Goal: Navigation & Orientation: Find specific page/section

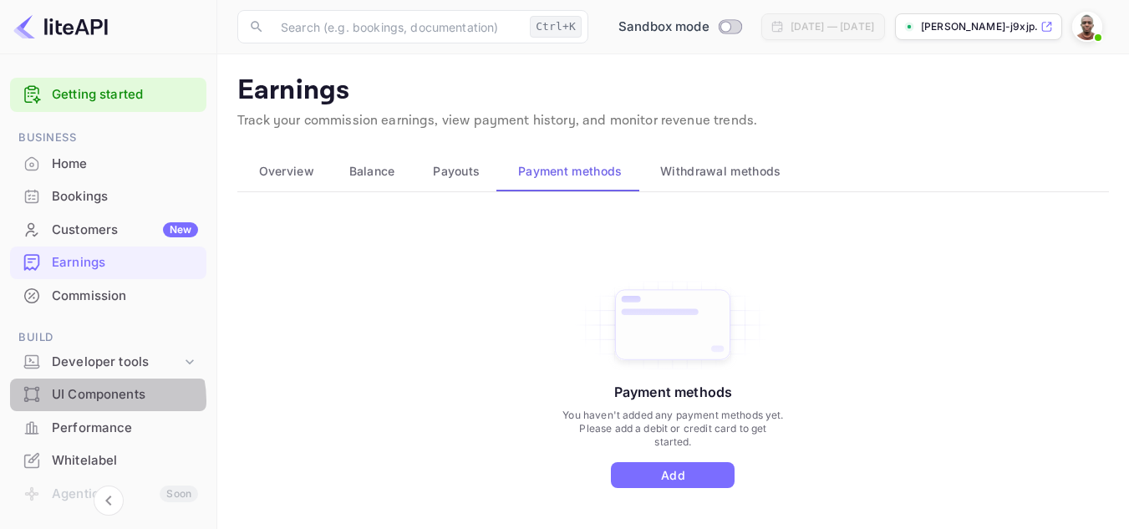
click at [99, 400] on div "UI Components" at bounding box center [125, 394] width 146 height 19
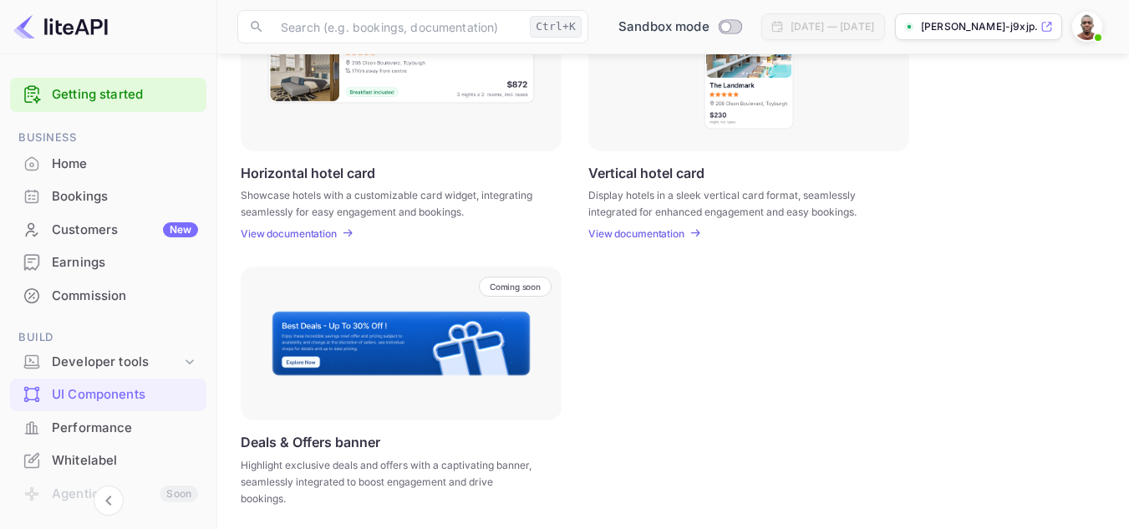
scroll to position [598, 0]
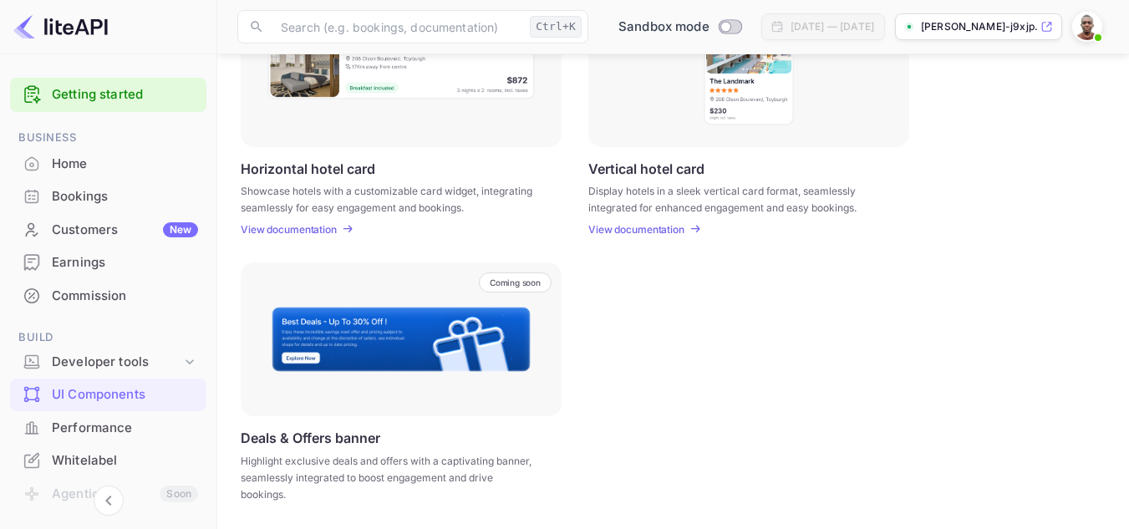
click at [69, 162] on div "Home" at bounding box center [125, 164] width 146 height 19
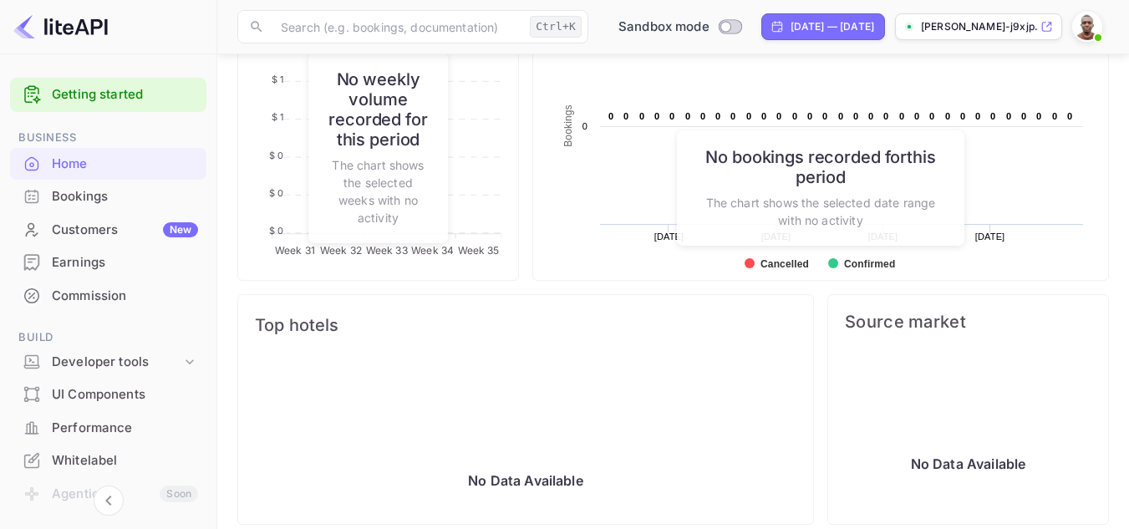
scroll to position [748, 0]
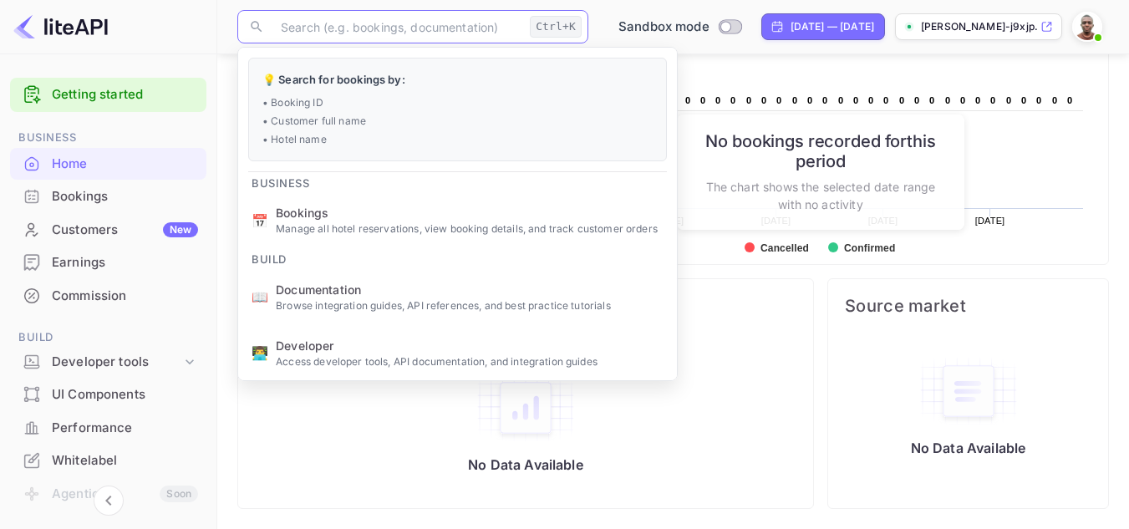
click at [489, 30] on input "text" at bounding box center [397, 26] width 252 height 33
click at [50, 449] on div "Whitelabel" at bounding box center [108, 461] width 196 height 33
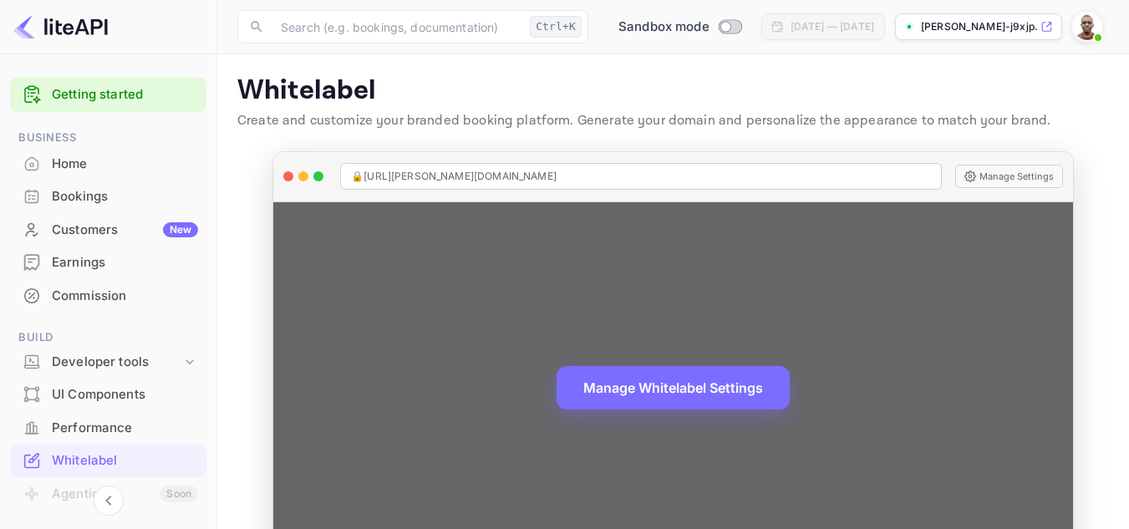
click at [542, 171] on span "🔒 [URL][PERSON_NAME][DOMAIN_NAME]" at bounding box center [454, 176] width 206 height 15
click at [1023, 178] on button "Manage Settings" at bounding box center [1009, 176] width 108 height 23
